Goal: Use online tool/utility: Utilize a website feature to perform a specific function

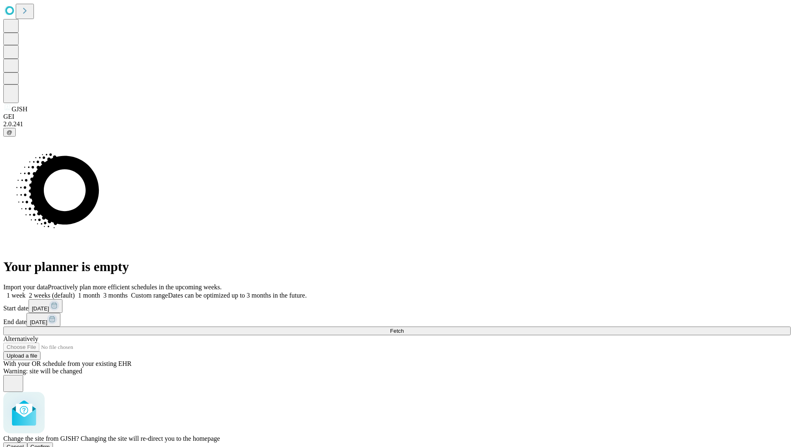
click at [50, 444] on span "Confirm" at bounding box center [40, 447] width 19 height 6
click at [26, 292] on label "1 week" at bounding box center [14, 295] width 22 height 7
click at [404, 328] on span "Fetch" at bounding box center [397, 331] width 14 height 6
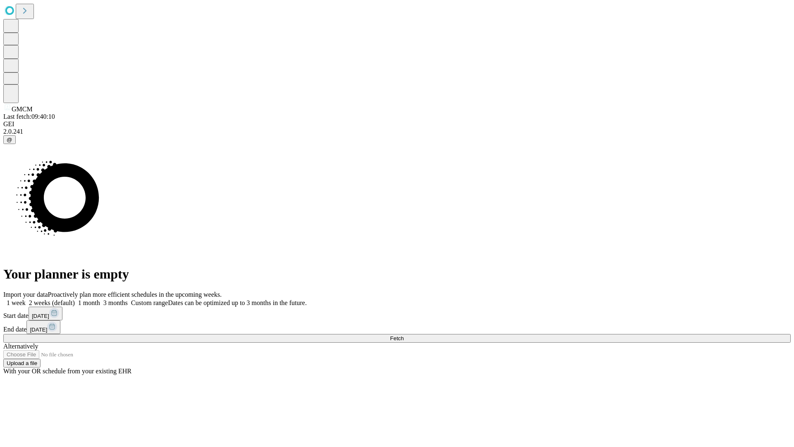
click at [404, 335] on span "Fetch" at bounding box center [397, 338] width 14 height 6
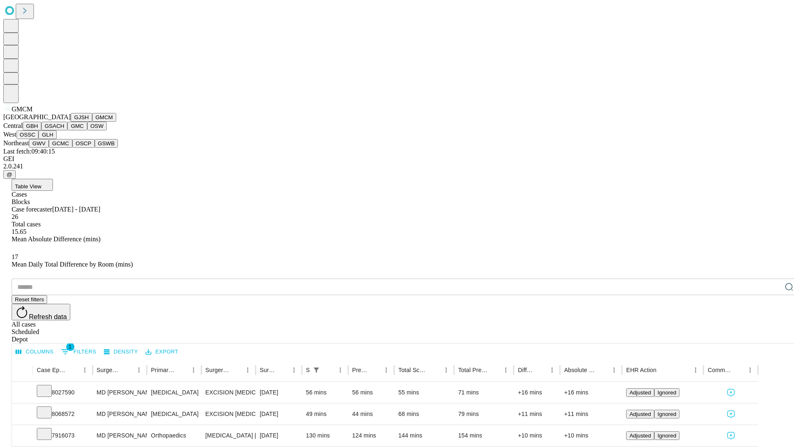
click at [41, 130] on button "GBH" at bounding box center [32, 126] width 19 height 9
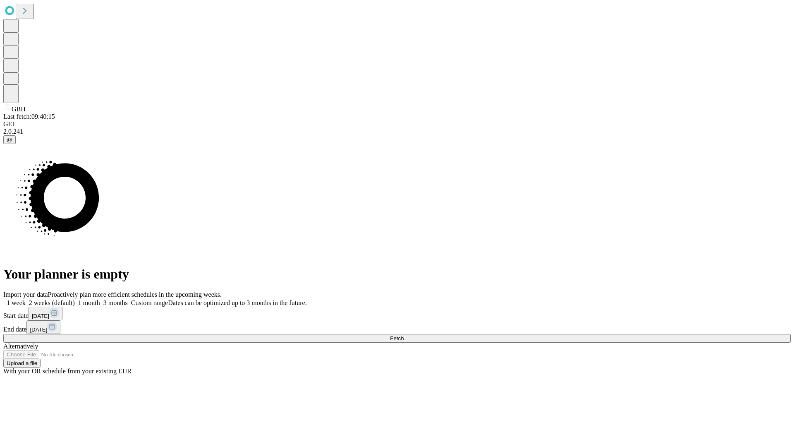
click at [26, 299] on label "1 week" at bounding box center [14, 302] width 22 height 7
click at [404, 335] on span "Fetch" at bounding box center [397, 338] width 14 height 6
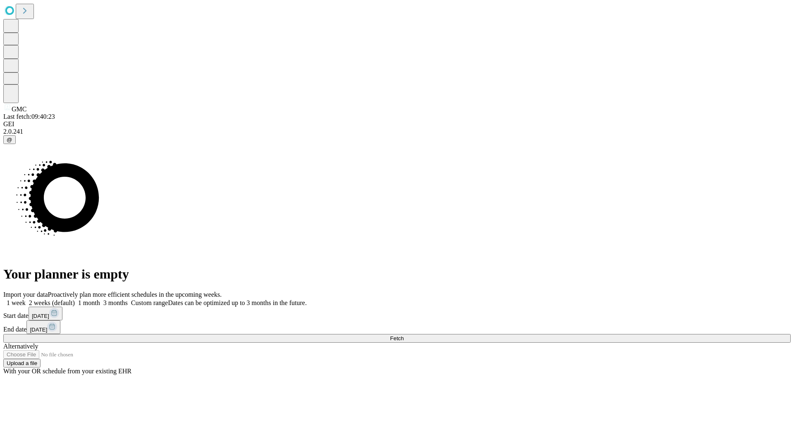
click at [26, 299] on label "1 week" at bounding box center [14, 302] width 22 height 7
click at [404, 335] on span "Fetch" at bounding box center [397, 338] width 14 height 6
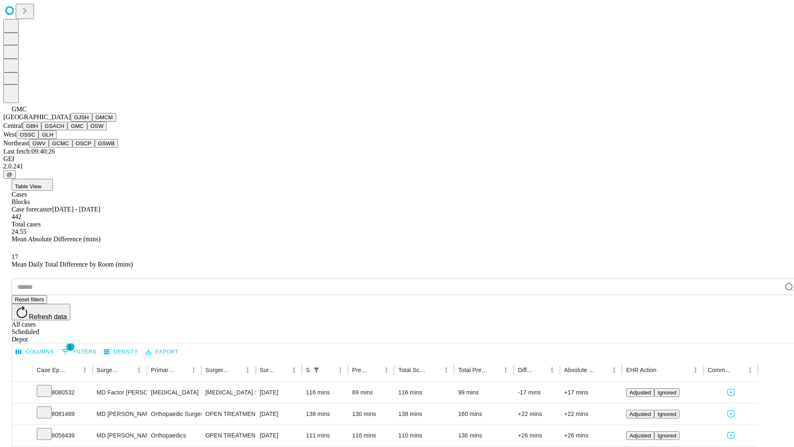
click at [87, 130] on button "OSW" at bounding box center [97, 126] width 20 height 9
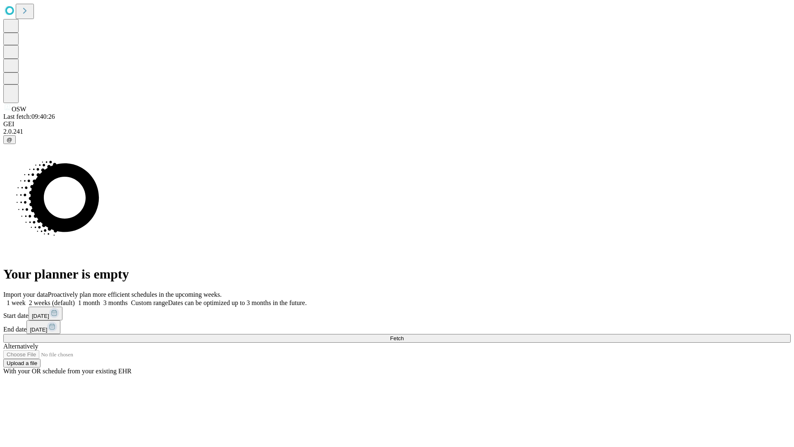
click at [26, 299] on label "1 week" at bounding box center [14, 302] width 22 height 7
click at [404, 335] on span "Fetch" at bounding box center [397, 338] width 14 height 6
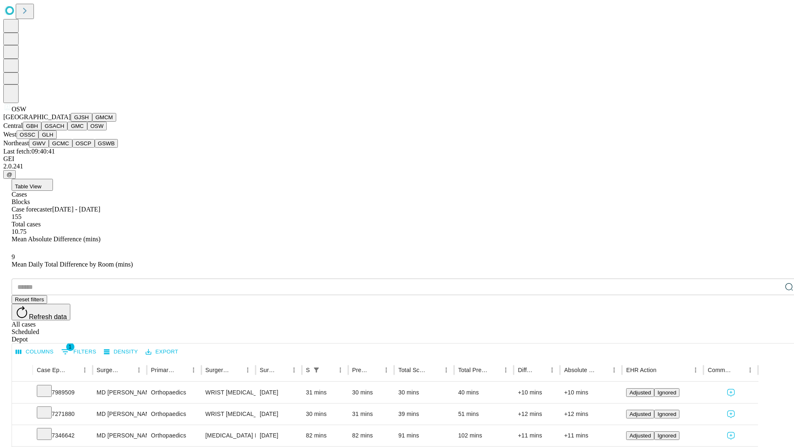
click at [39, 139] on button "OSSC" at bounding box center [28, 134] width 22 height 9
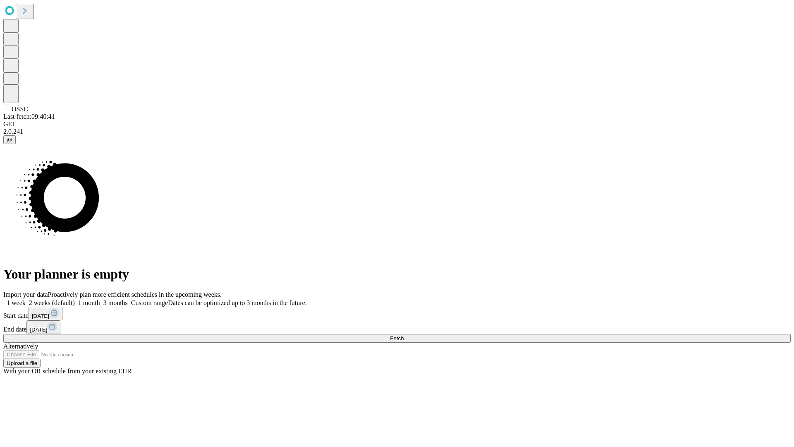
click at [26, 299] on label "1 week" at bounding box center [14, 302] width 22 height 7
click at [404, 335] on span "Fetch" at bounding box center [397, 338] width 14 height 6
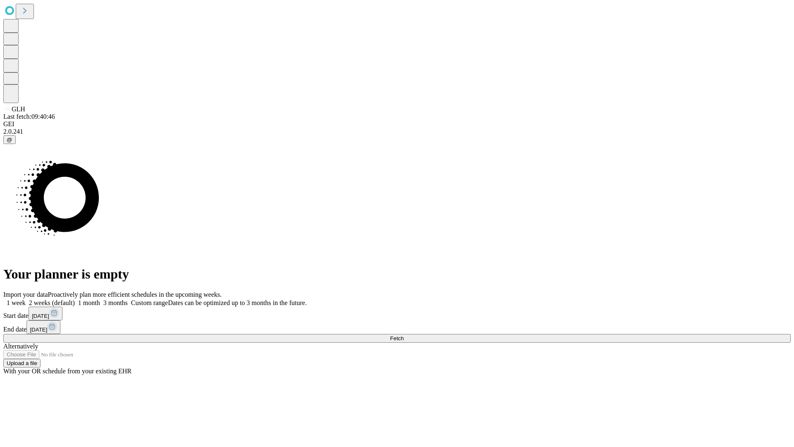
click at [26, 299] on label "1 week" at bounding box center [14, 302] width 22 height 7
click at [404, 335] on span "Fetch" at bounding box center [397, 338] width 14 height 6
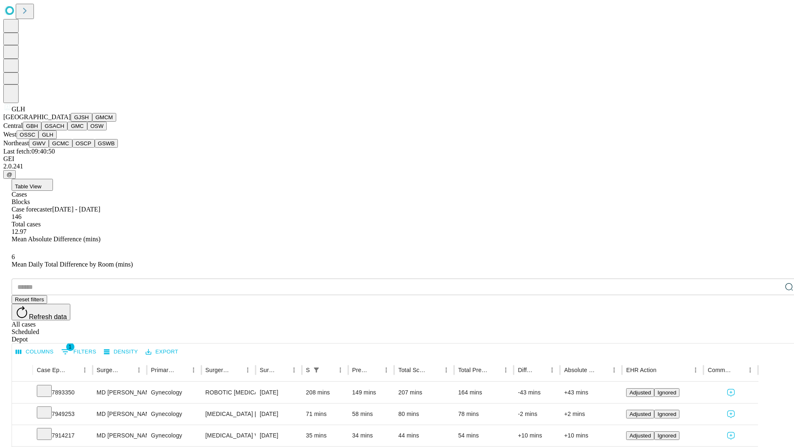
click at [49, 148] on button "GWV" at bounding box center [39, 143] width 20 height 9
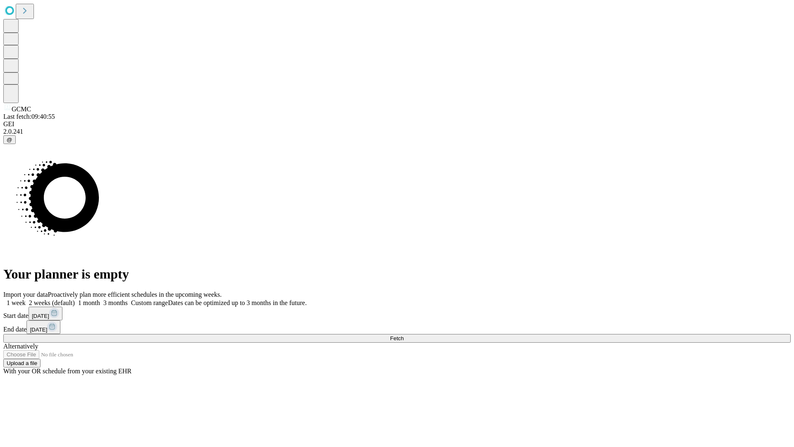
click at [26, 299] on label "1 week" at bounding box center [14, 302] width 22 height 7
click at [404, 335] on span "Fetch" at bounding box center [397, 338] width 14 height 6
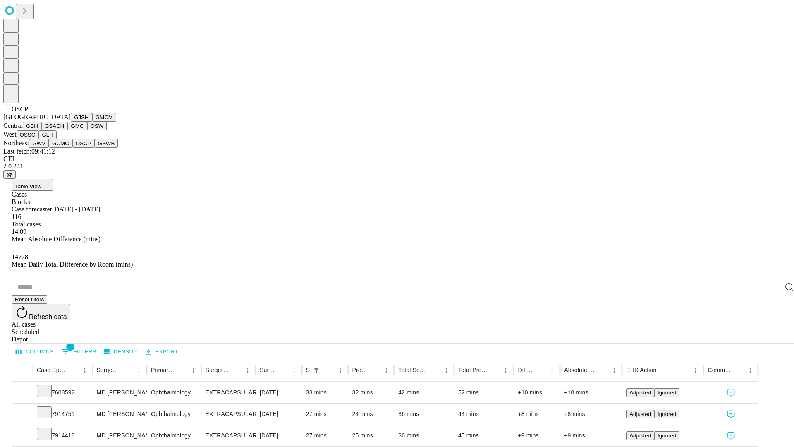
click at [95, 148] on button "GSWB" at bounding box center [107, 143] width 24 height 9
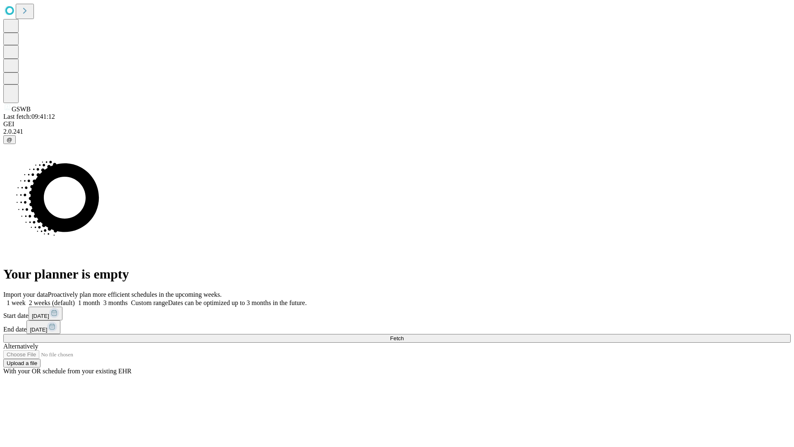
click at [26, 299] on label "1 week" at bounding box center [14, 302] width 22 height 7
click at [404, 335] on span "Fetch" at bounding box center [397, 338] width 14 height 6
